Goal: Navigation & Orientation: Find specific page/section

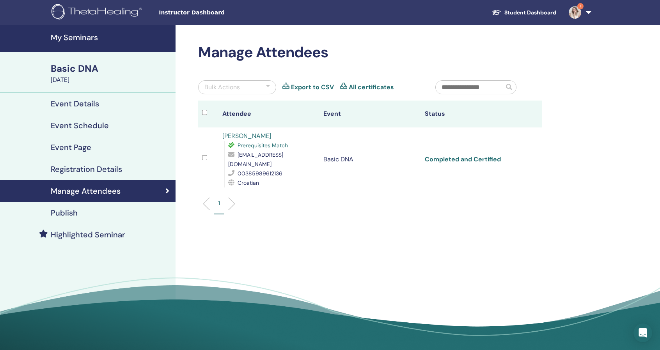
click at [70, 36] on h4 "My Seminars" at bounding box center [111, 37] width 120 height 9
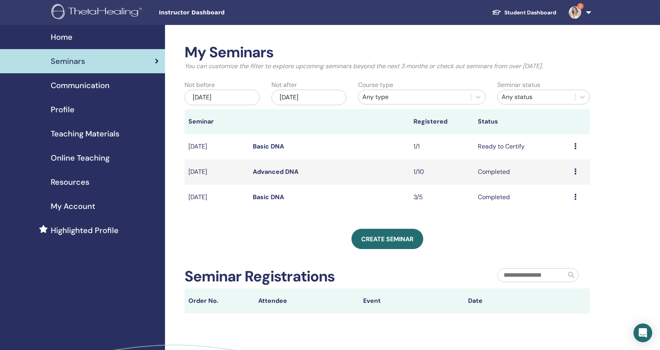
click at [586, 13] on link "2" at bounding box center [579, 12] width 32 height 25
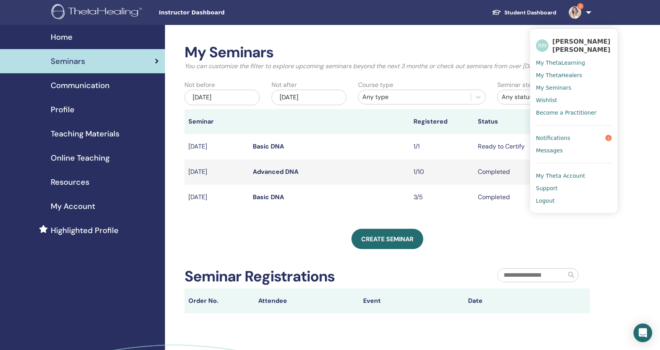
click at [559, 135] on span "Notifications" at bounding box center [553, 138] width 34 height 7
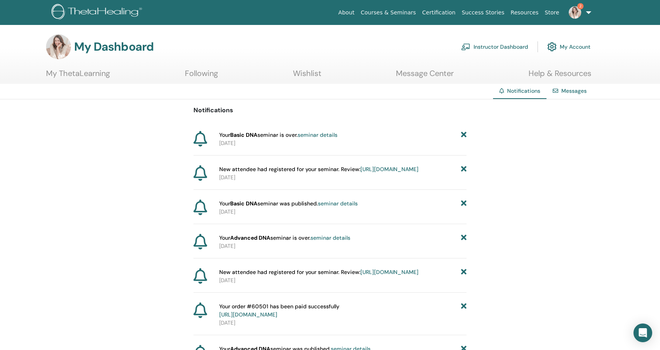
click at [334, 136] on link "seminar details" at bounding box center [318, 134] width 40 height 7
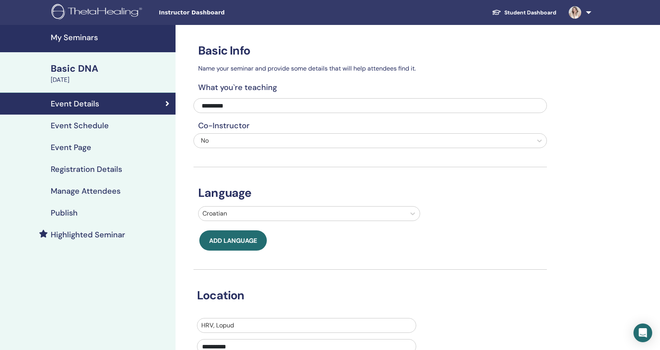
click at [79, 36] on h4 "My Seminars" at bounding box center [111, 37] width 120 height 9
